Goal: Information Seeking & Learning: Learn about a topic

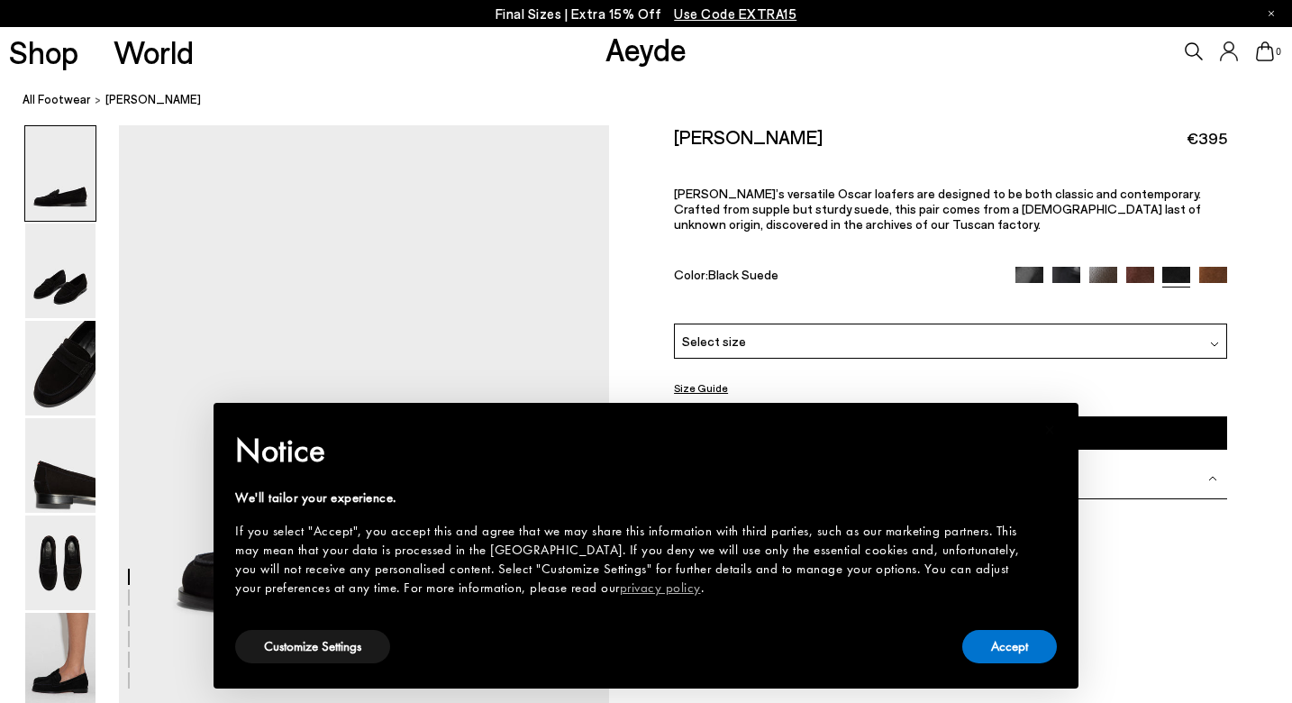
click at [1000, 665] on div "Accept" at bounding box center [1009, 646] width 95 height 41
click at [992, 653] on button "Accept" at bounding box center [1009, 646] width 95 height 33
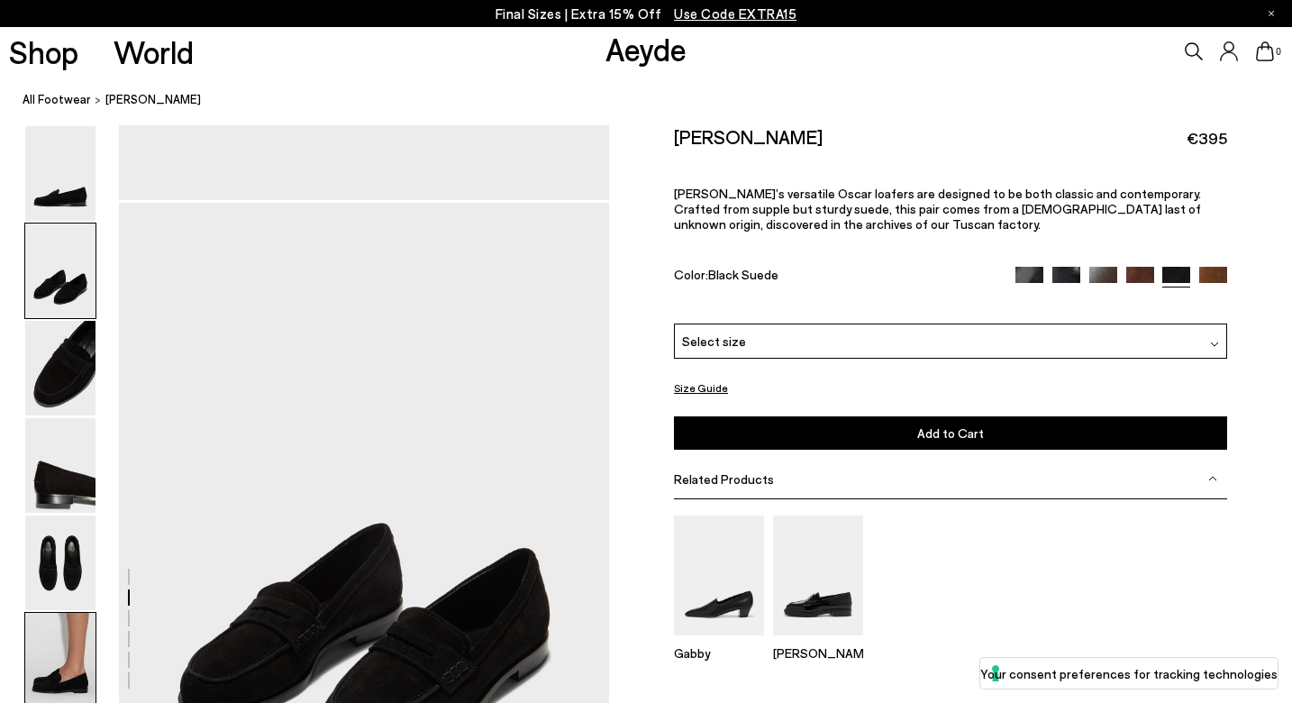
click at [68, 640] on img at bounding box center [60, 660] width 70 height 95
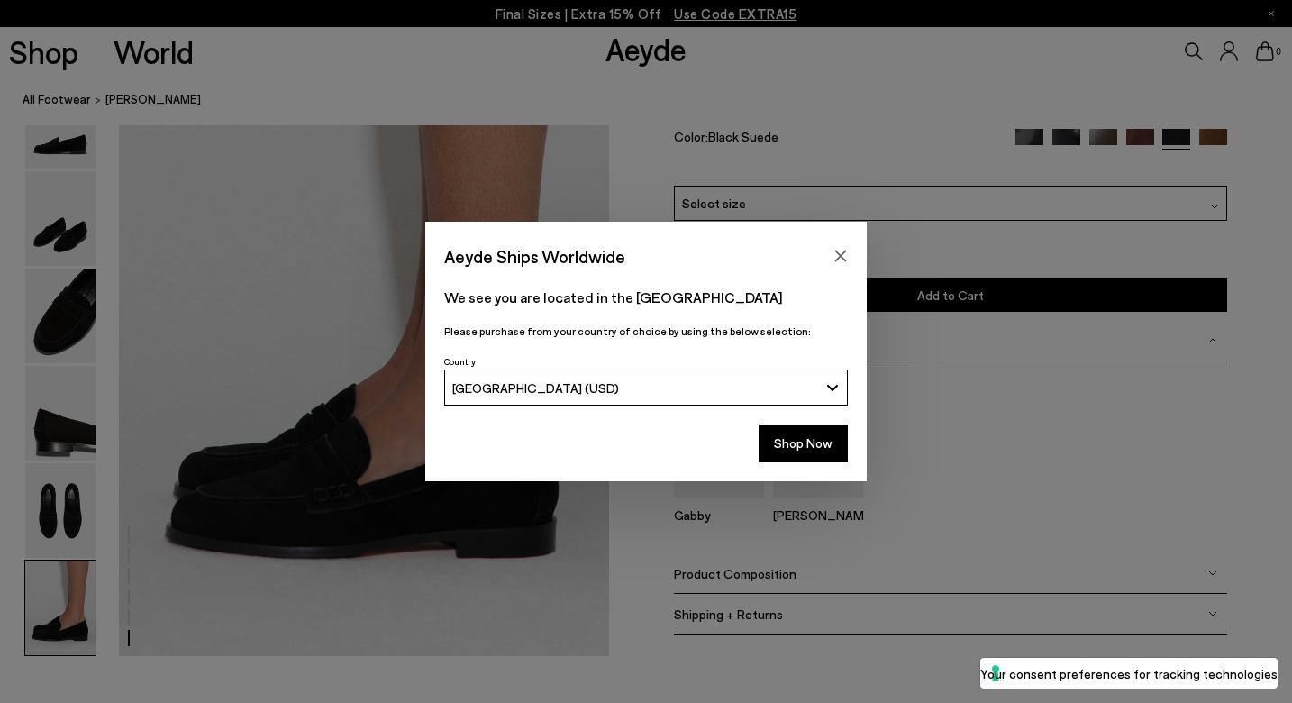
scroll to position [3331, 0]
click at [838, 251] on icon "Close" at bounding box center [840, 256] width 14 height 14
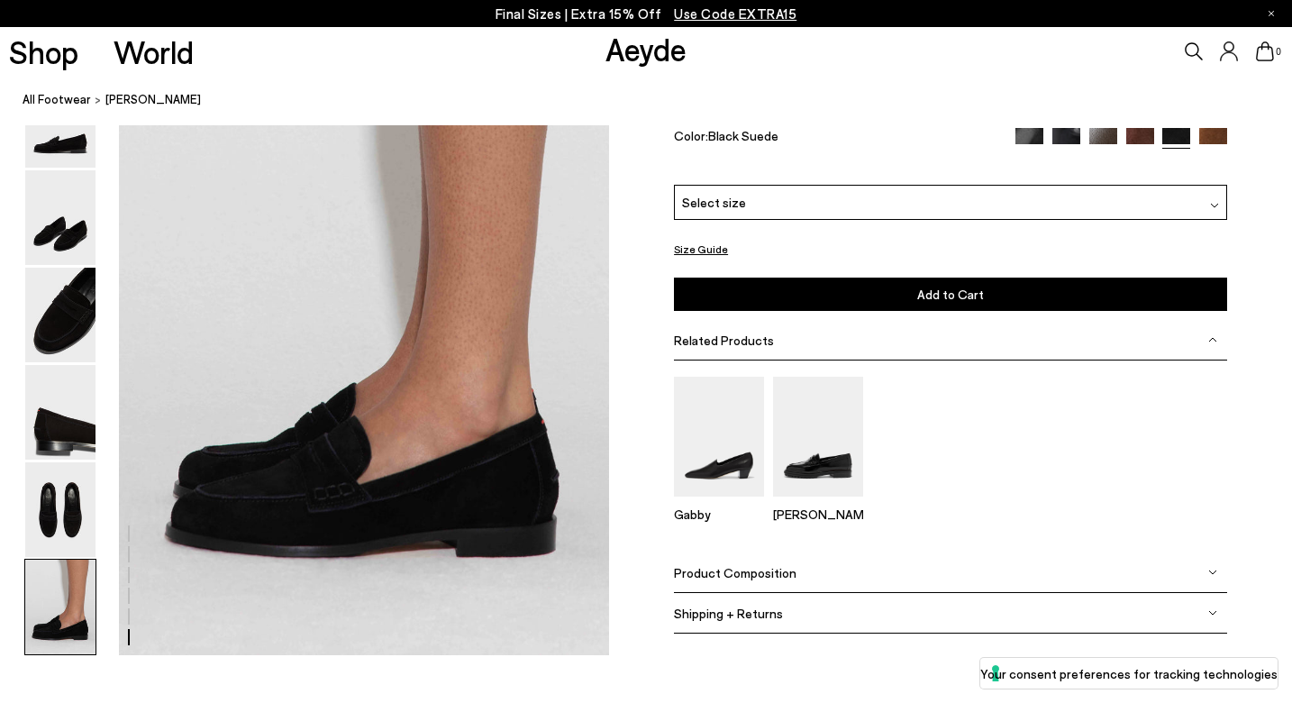
click at [1205, 156] on img at bounding box center [1213, 142] width 28 height 28
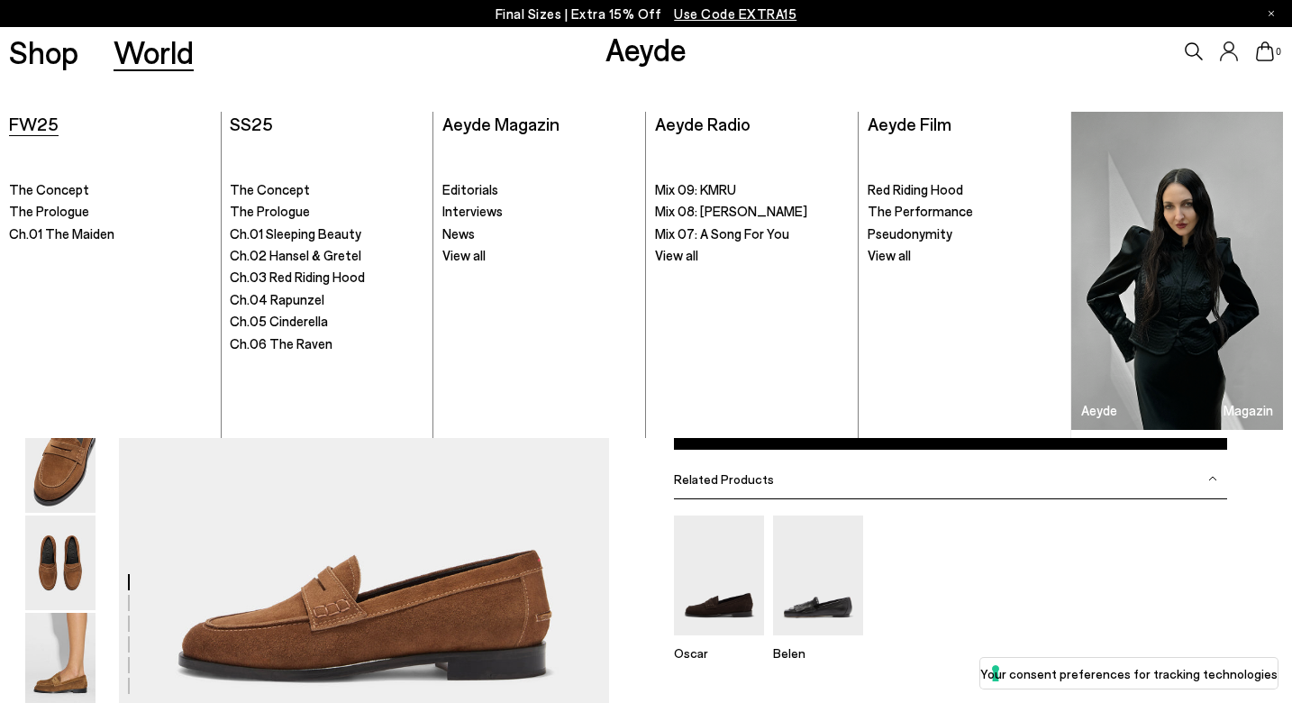
click at [31, 118] on span "FW25" at bounding box center [34, 124] width 50 height 22
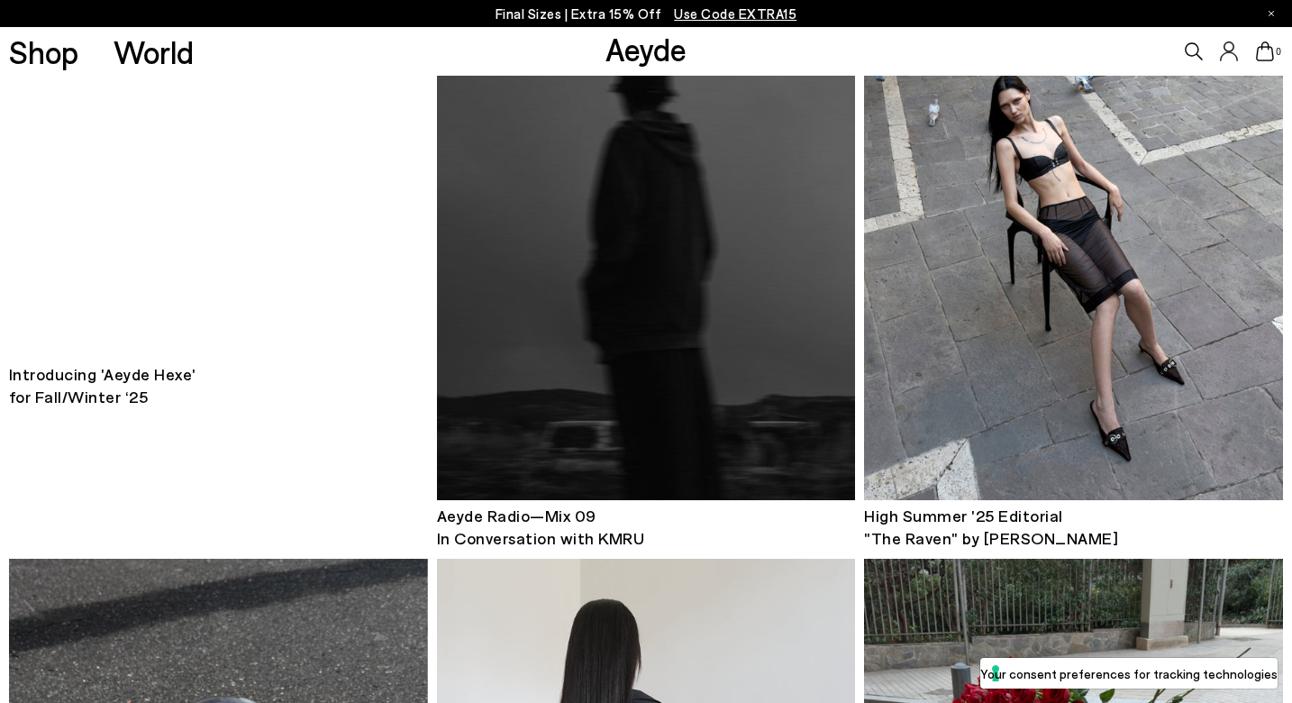
scroll to position [901, 0]
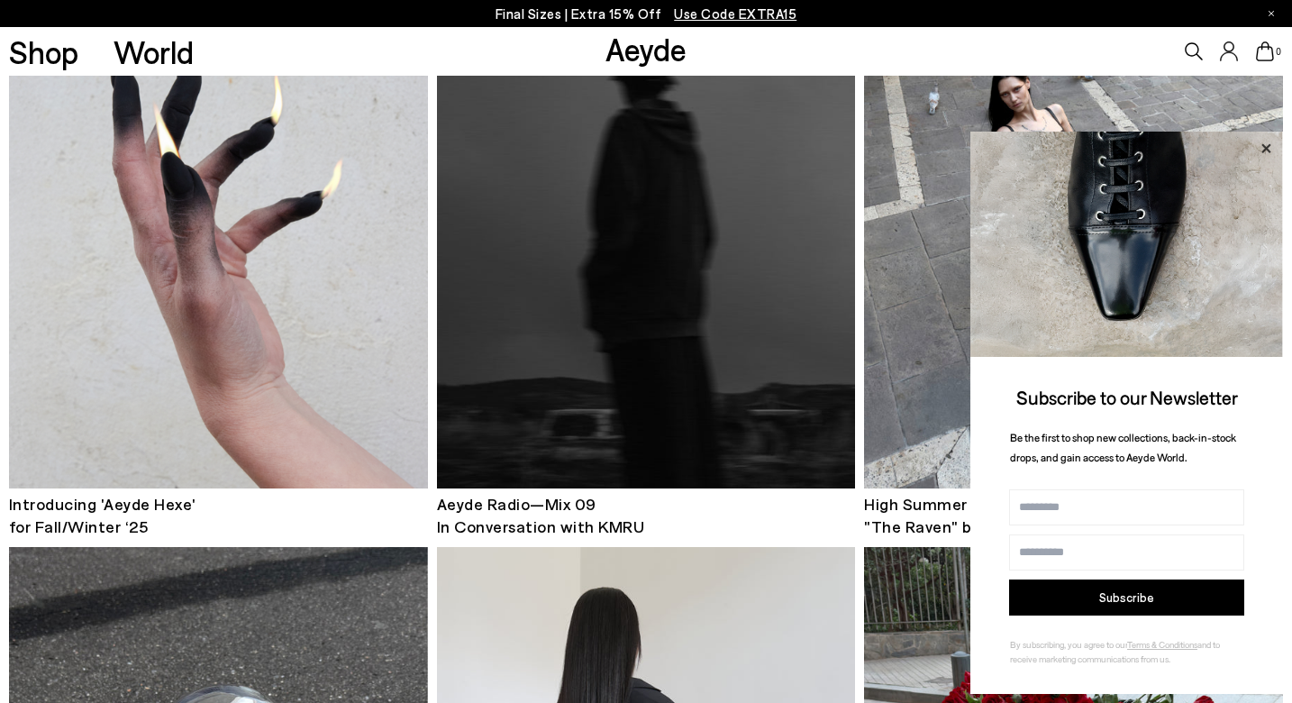
click at [1260, 153] on icon at bounding box center [1265, 148] width 23 height 23
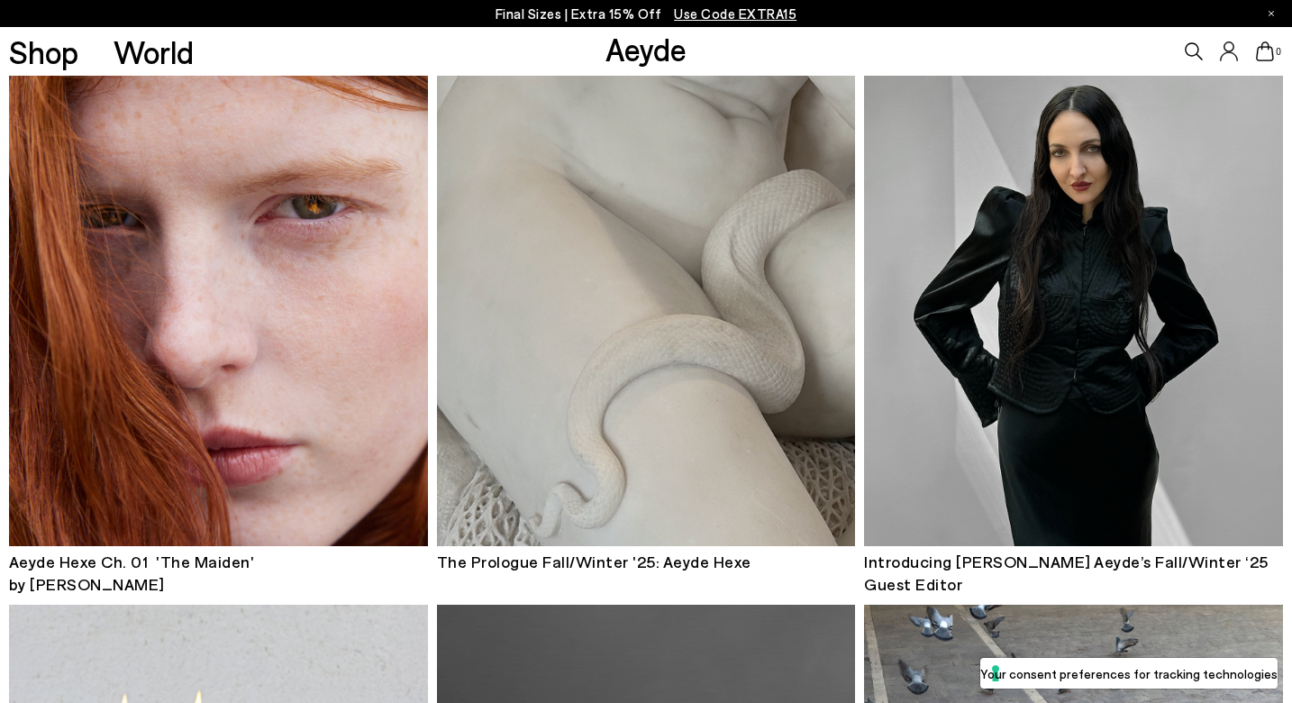
scroll to position [249, 0]
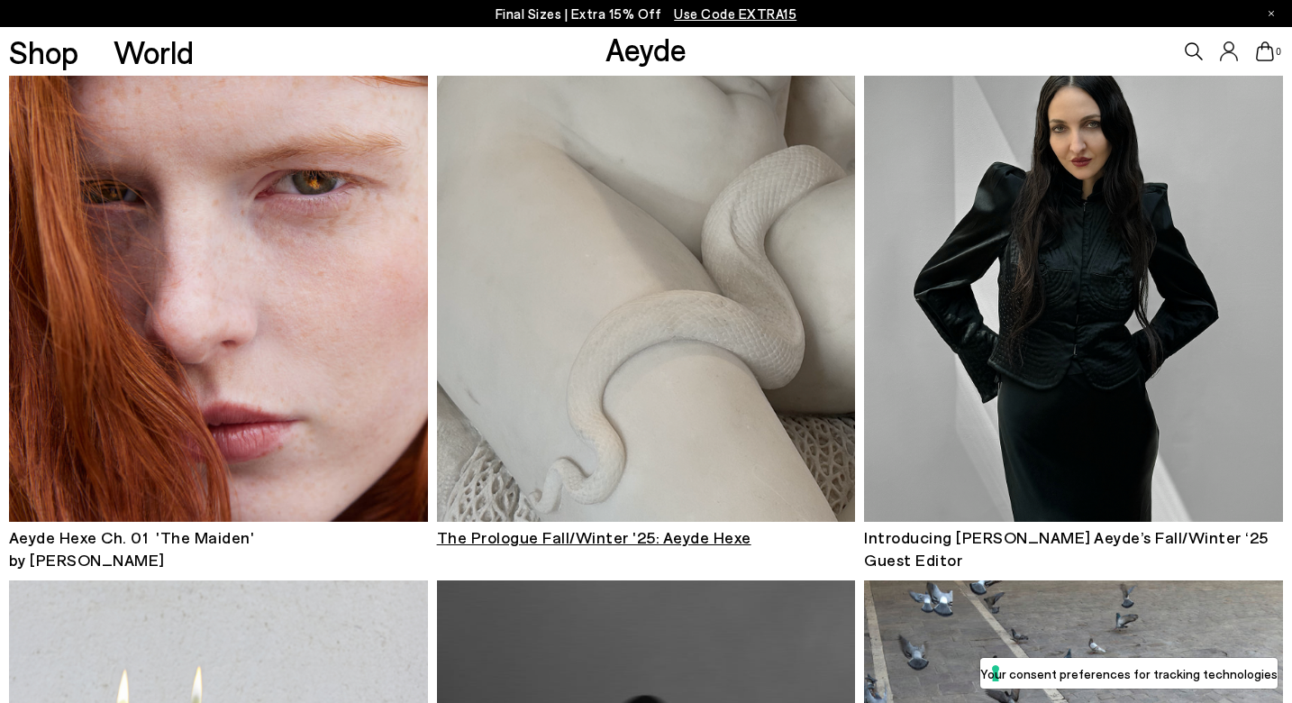
click at [573, 377] on img at bounding box center [646, 241] width 419 height 560
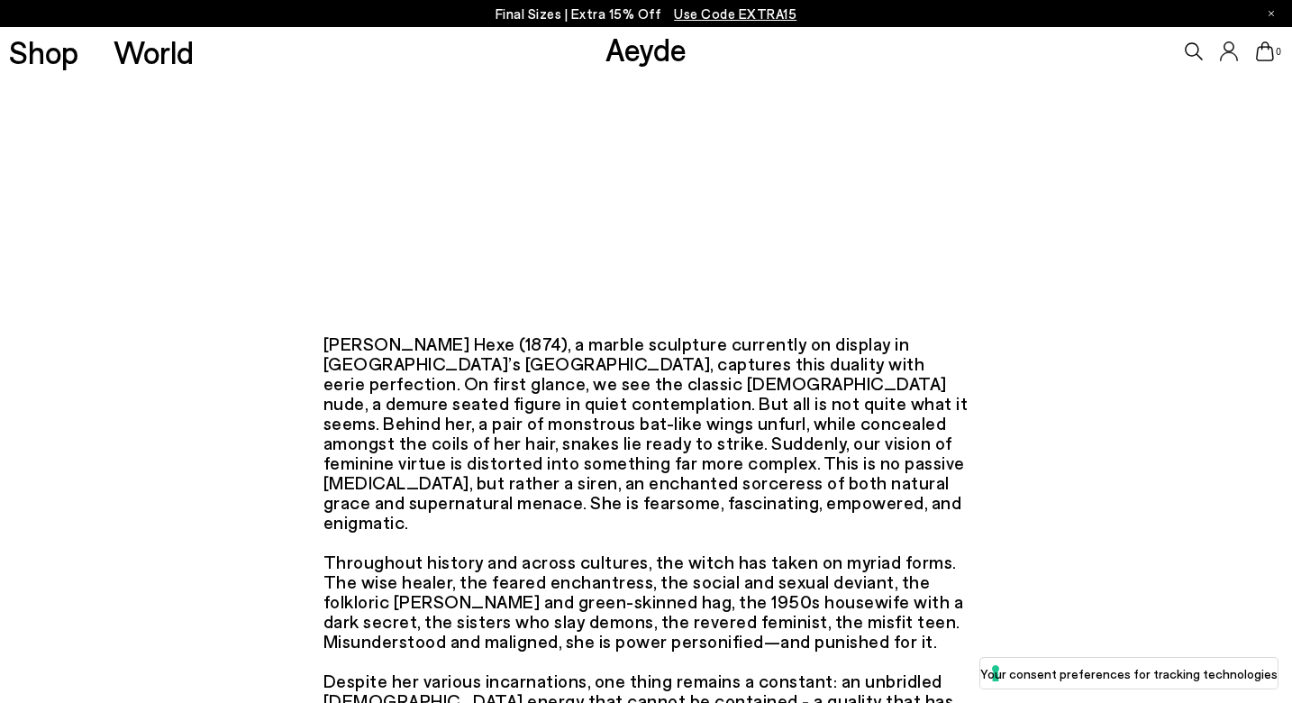
scroll to position [213, 0]
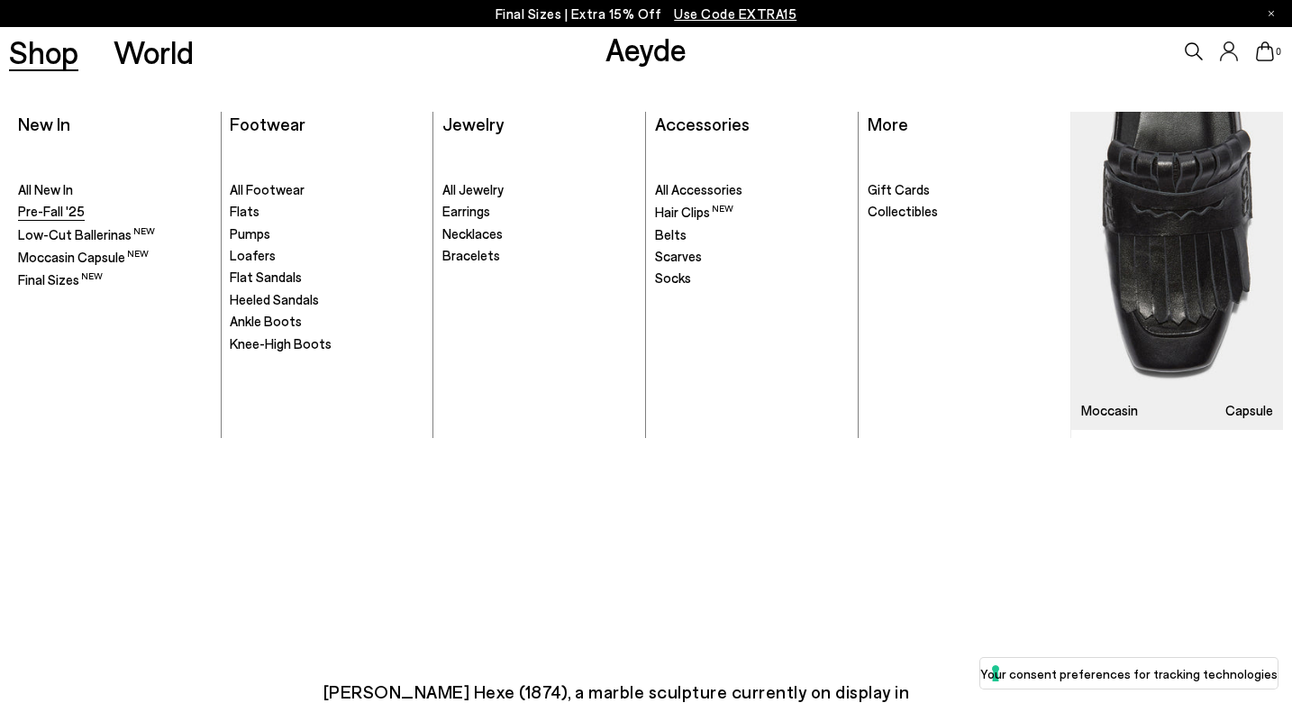
click at [40, 209] on span "Pre-Fall '25" at bounding box center [51, 211] width 67 height 16
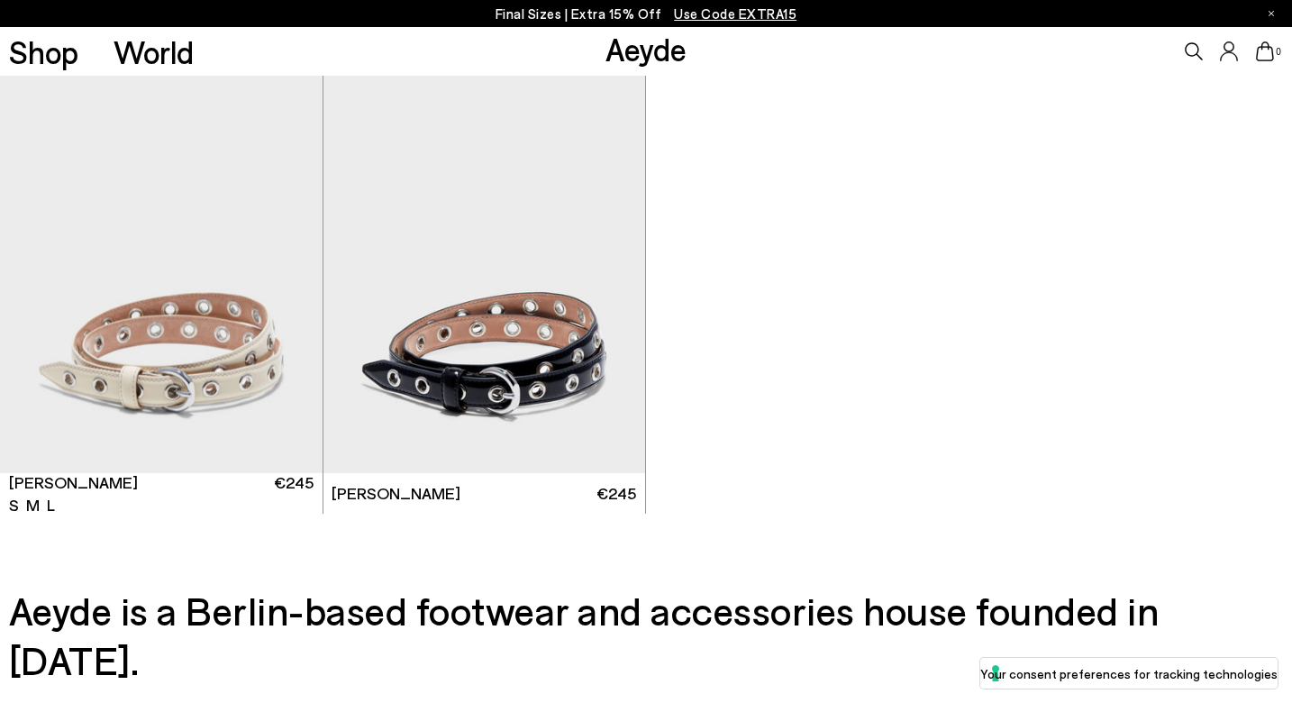
scroll to position [10818, 0]
